Goal: Task Accomplishment & Management: Use online tool/utility

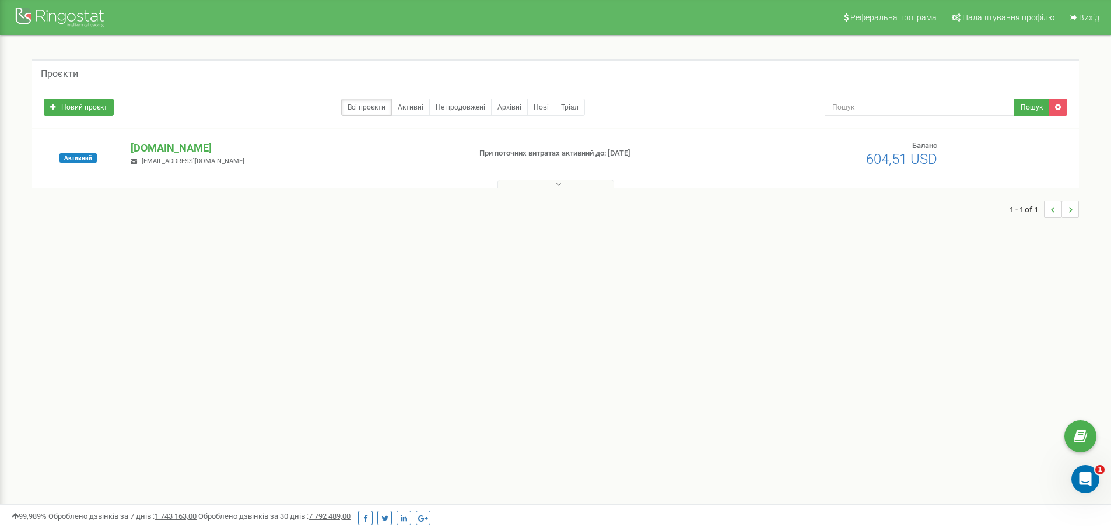
click at [164, 132] on div "Активний [DOMAIN_NAME] [EMAIL_ADDRESS][DOMAIN_NAME] При поточних витратах актив…" at bounding box center [555, 158] width 1047 height 59
click at [164, 145] on p "[DOMAIN_NAME]" at bounding box center [296, 148] width 330 height 15
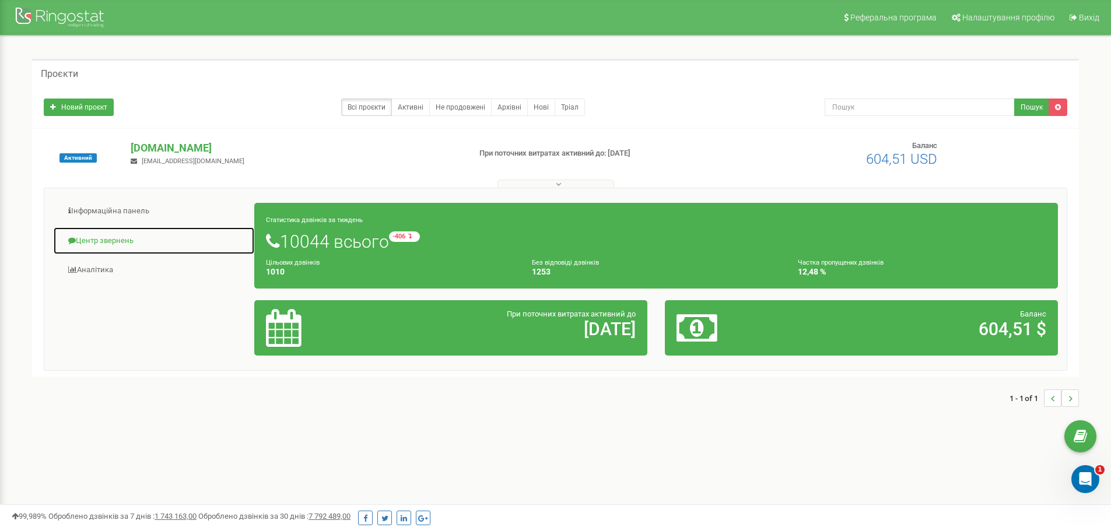
click at [125, 243] on link "Центр звернень" at bounding box center [154, 241] width 202 height 29
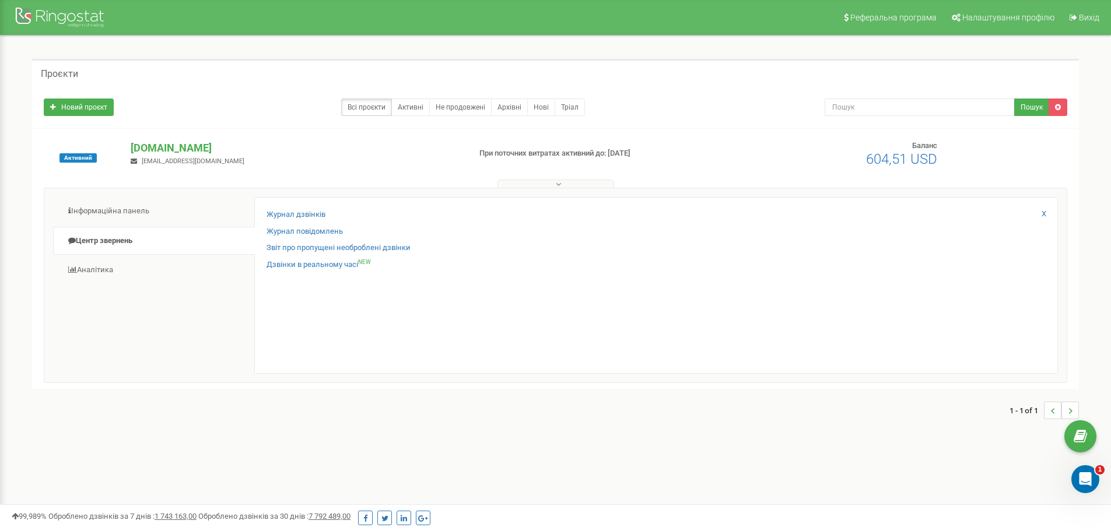
click at [332, 213] on div "Журнал дзвінків" at bounding box center [656, 217] width 779 height 17
click at [295, 217] on link "Журнал дзвінків" at bounding box center [296, 214] width 59 height 11
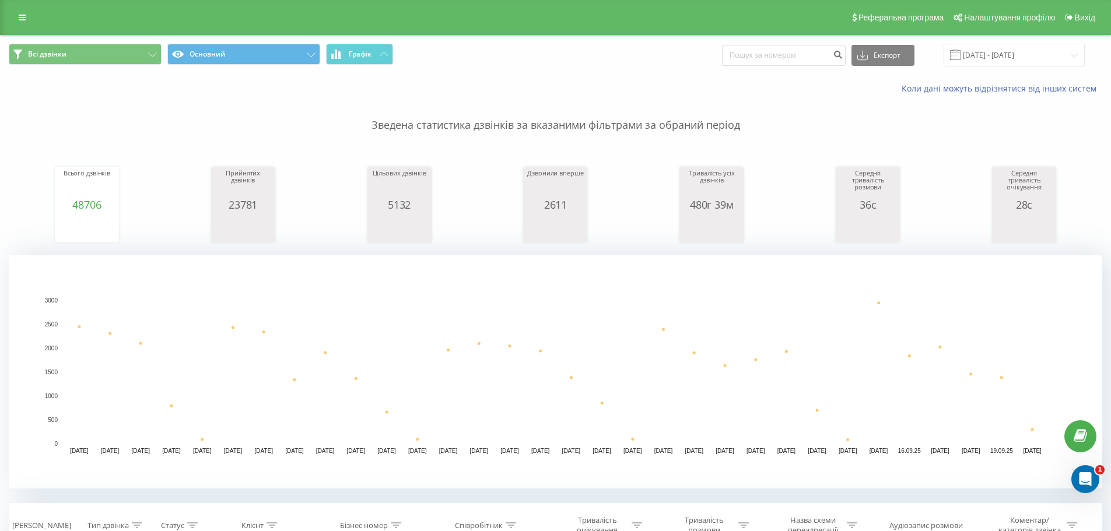
scroll to position [175, 0]
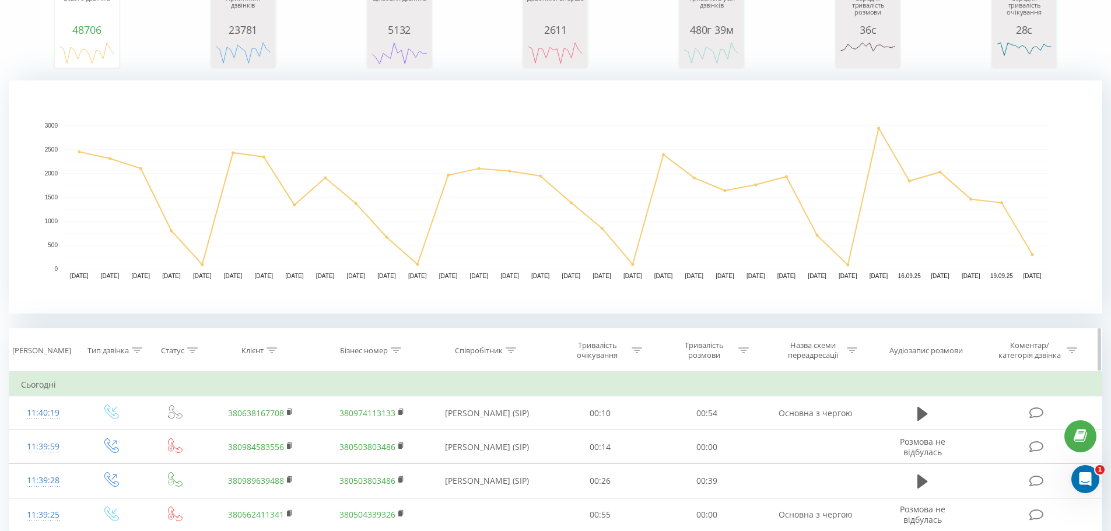
click at [271, 344] on th "Клієнт" at bounding box center [260, 350] width 111 height 43
click at [273, 350] on icon at bounding box center [272, 351] width 10 height 6
click at [237, 439] on input "text" at bounding box center [261, 434] width 103 height 20
type input "0685188046"
click button "OK" at bounding box center [286, 457] width 50 height 15
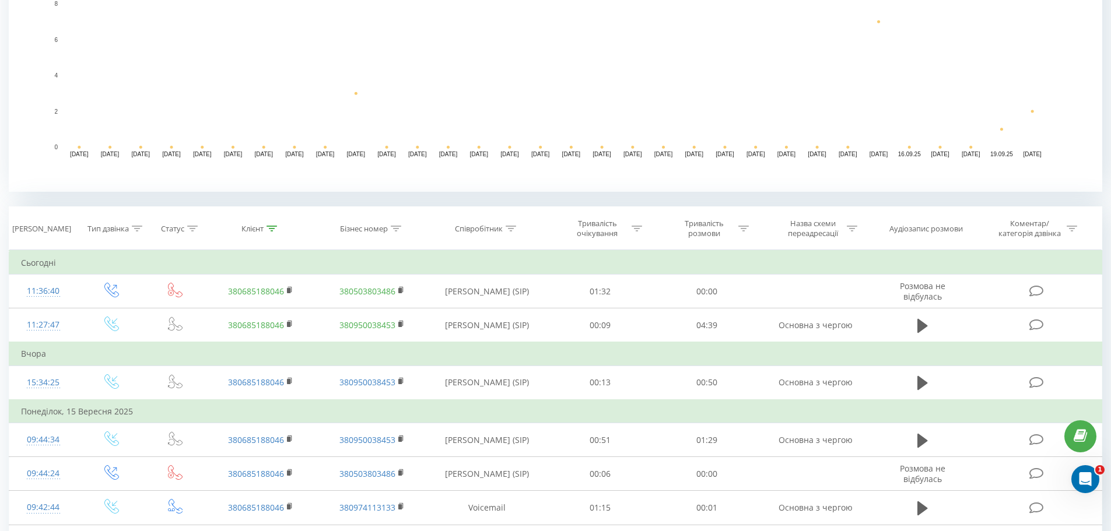
scroll to position [350, 0]
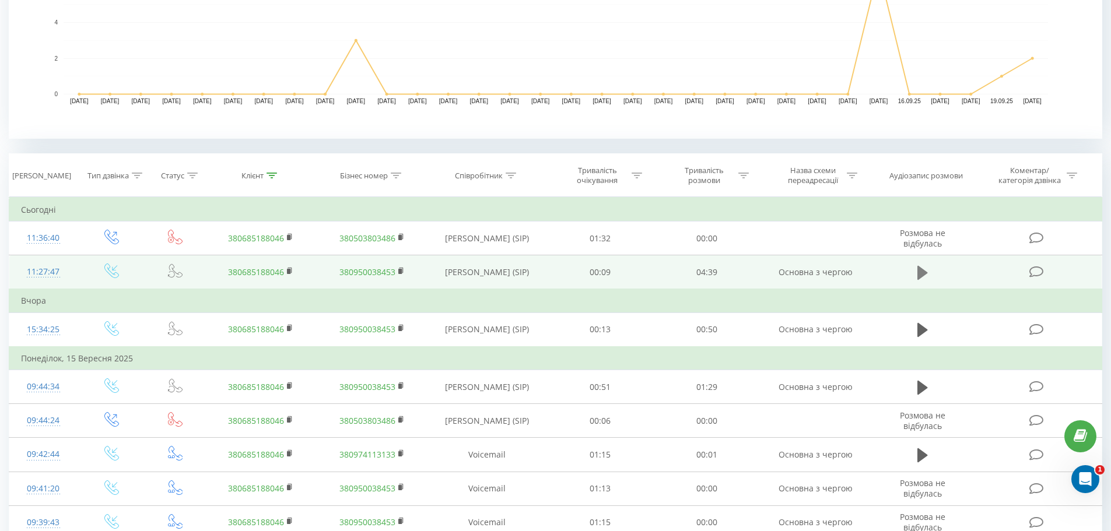
click at [918, 272] on icon at bounding box center [922, 273] width 10 height 14
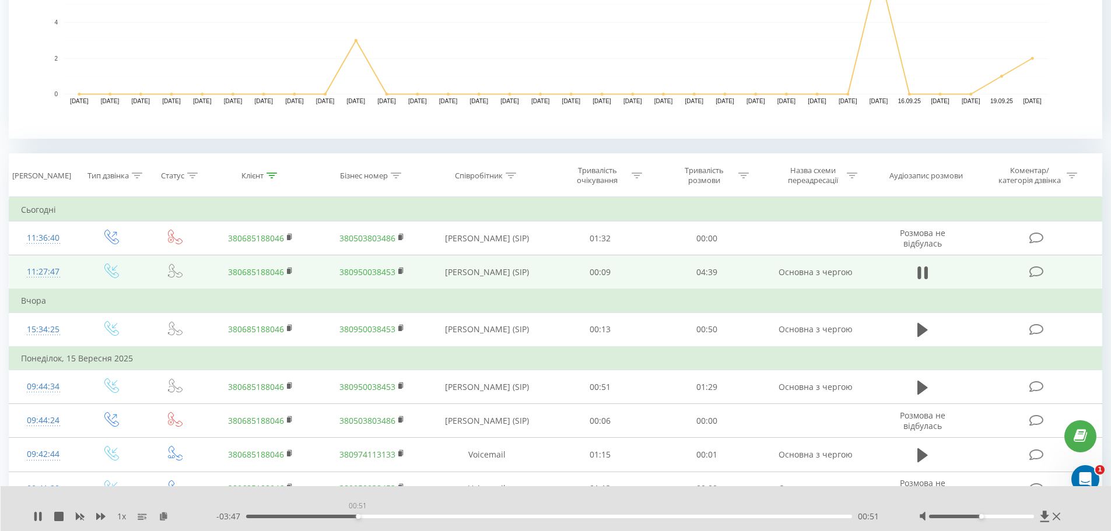
drag, startPoint x: 246, startPoint y: 518, endPoint x: 357, endPoint y: 532, distance: 112.3
drag, startPoint x: 360, startPoint y: 518, endPoint x: 453, endPoint y: 520, distance: 93.3
click at [453, 520] on div "- 03:38 01:00 01:00" at bounding box center [553, 517] width 674 height 12
drag, startPoint x: 980, startPoint y: 517, endPoint x: 1064, endPoint y: 526, distance: 84.4
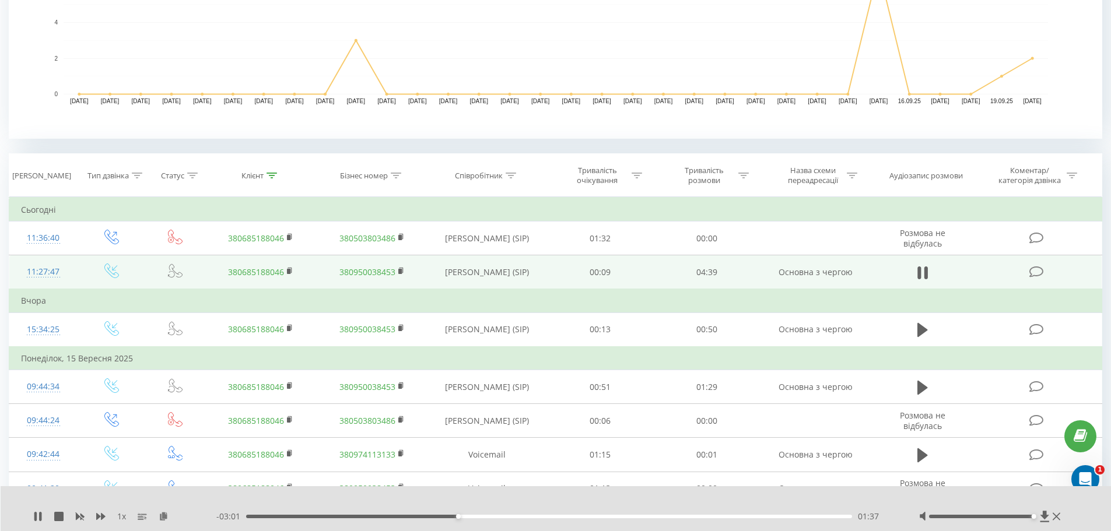
click at [1064, 526] on div "1 x - 03:01 01:37 01:37" at bounding box center [556, 508] width 1111 height 45
click at [523, 520] on div "- 02:49 01:49 01:49" at bounding box center [553, 517] width 674 height 12
click at [524, 519] on div "- 02:49 01:49 01:49" at bounding box center [553, 517] width 674 height 12
click at [527, 516] on div "01:50" at bounding box center [549, 516] width 607 height 3
click at [621, 515] on div "02:10" at bounding box center [549, 516] width 607 height 3
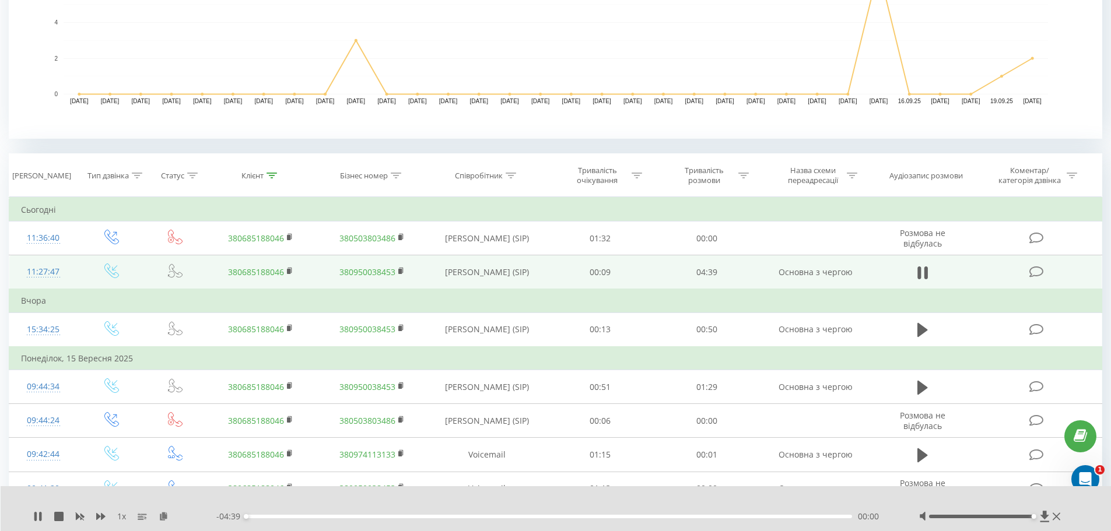
click at [584, 513] on div "- 04:39 00:00 00:00" at bounding box center [553, 517] width 674 height 12
click at [583, 517] on div "02:35" at bounding box center [549, 516] width 607 height 3
click at [574, 514] on div "- 02:00 02:38 02:38" at bounding box center [553, 517] width 674 height 12
click at [573, 514] on div "- 02:00 02:38 02:38" at bounding box center [553, 517] width 674 height 12
click at [570, 518] on div "02:29" at bounding box center [549, 516] width 607 height 3
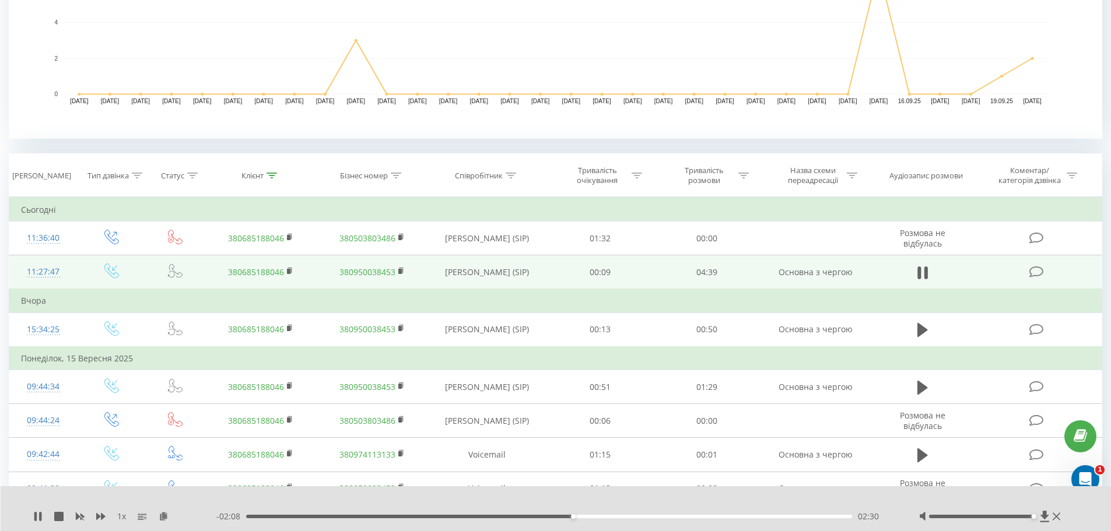
click at [553, 517] on div "02:30" at bounding box center [549, 516] width 607 height 3
click at [567, 517] on div "02:28" at bounding box center [549, 516] width 607 height 3
drag, startPoint x: 1036, startPoint y: 516, endPoint x: 1050, endPoint y: 519, distance: 15.0
click at [1050, 519] on div at bounding box center [991, 517] width 145 height 12
click at [36, 517] on icon at bounding box center [35, 516] width 2 height 9
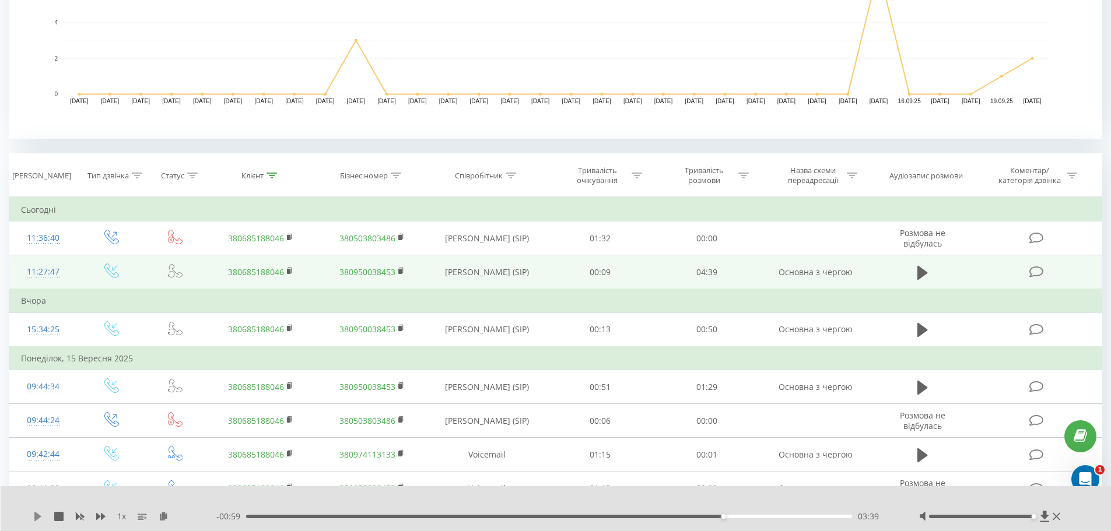
click at [36, 516] on icon at bounding box center [37, 516] width 7 height 9
click at [702, 517] on div "03:29" at bounding box center [549, 516] width 607 height 3
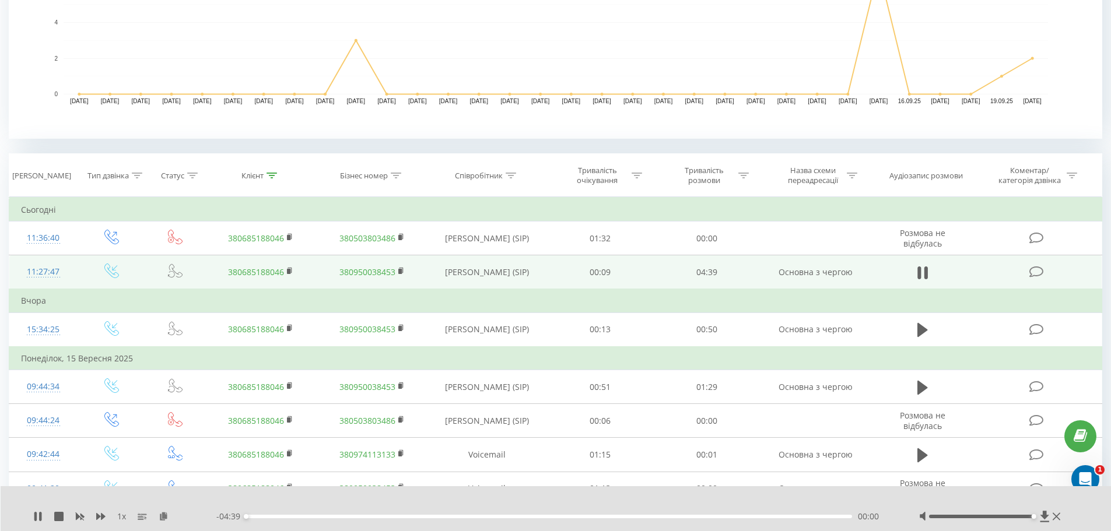
click at [44, 521] on div "1 x" at bounding box center [124, 517] width 183 height 12
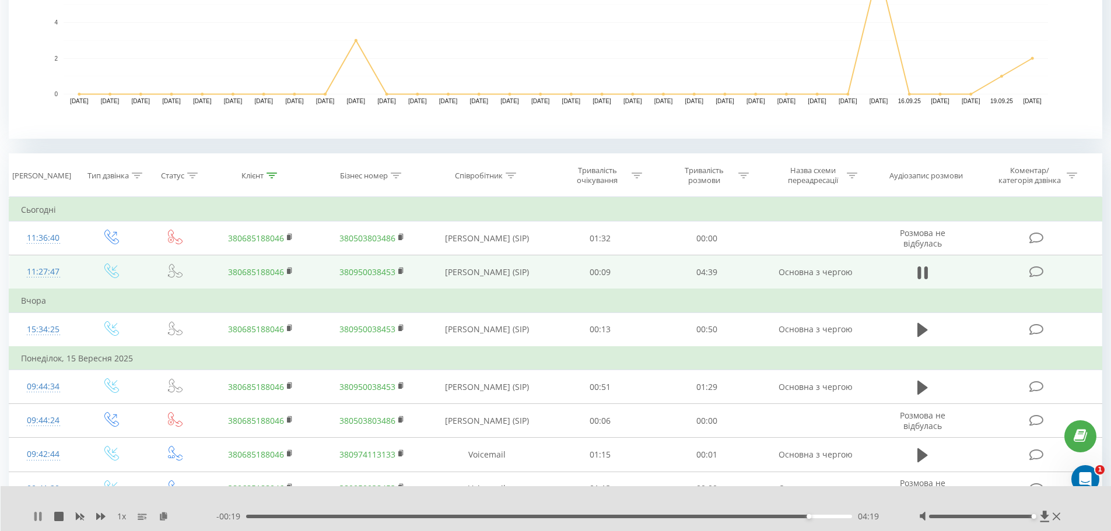
click at [41, 515] on icon at bounding box center [40, 516] width 2 height 9
